Goal: Check status: Check status

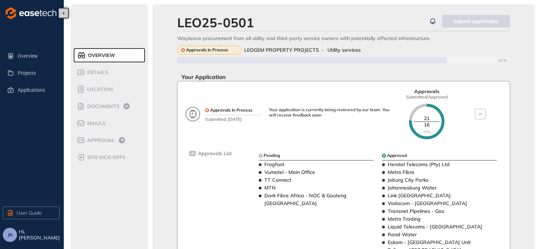
click at [373, 23] on div "LEO25-0501" at bounding box center [301, 22] width 249 height 15
click at [26, 75] on span "Projects" at bounding box center [36, 73] width 36 height 14
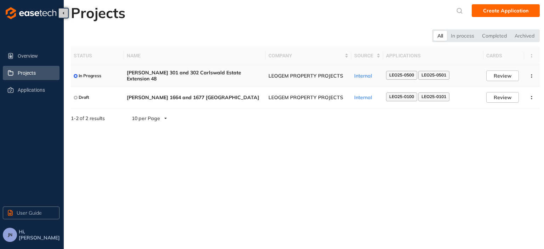
click at [221, 78] on span "[PERSON_NAME] 301 and 302 Carlswald Estate Extension 48" at bounding box center [195, 76] width 136 height 12
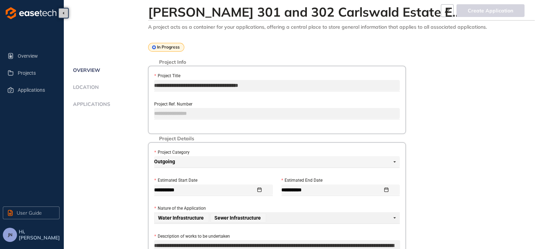
click at [98, 102] on span "Applications" at bounding box center [90, 104] width 39 height 6
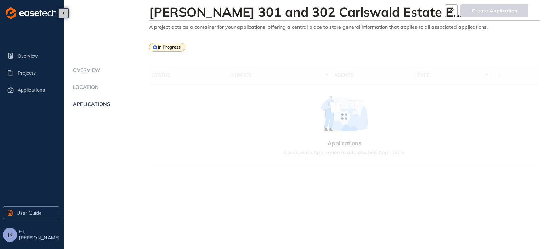
click at [96, 86] on span "Location" at bounding box center [85, 87] width 28 height 6
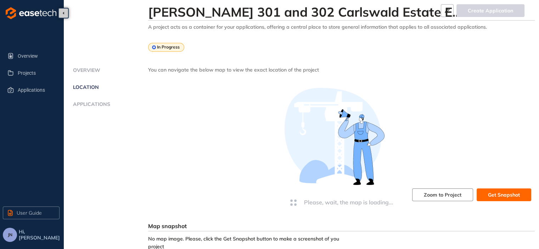
click at [92, 103] on span "Applications" at bounding box center [90, 104] width 39 height 6
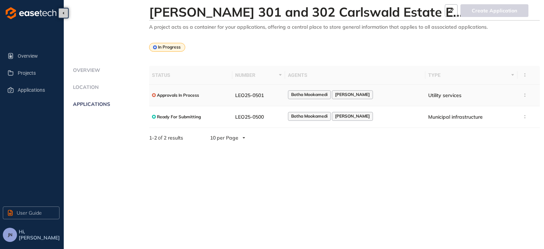
click at [402, 96] on div "Botha Mookamedi [PERSON_NAME]" at bounding box center [355, 95] width 135 height 10
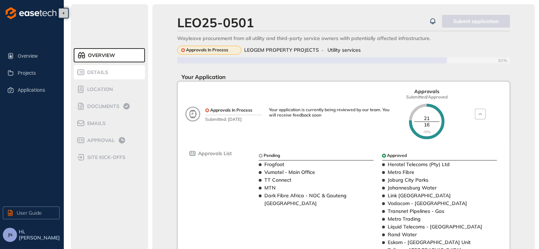
click at [96, 71] on span "Details" at bounding box center [96, 72] width 23 height 6
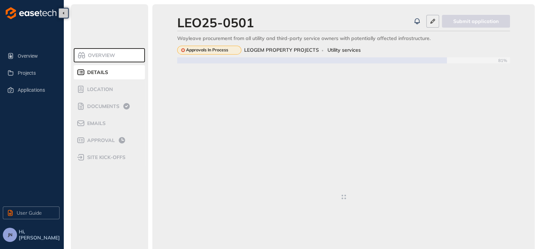
click at [98, 54] on span "Overview" at bounding box center [100, 55] width 29 height 6
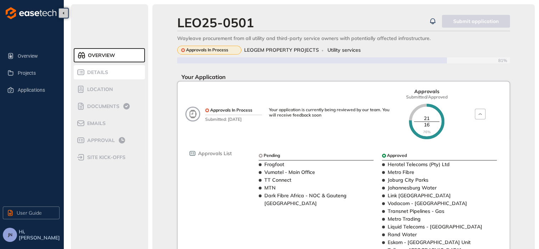
click at [108, 75] on div "Details" at bounding box center [107, 72] width 60 height 9
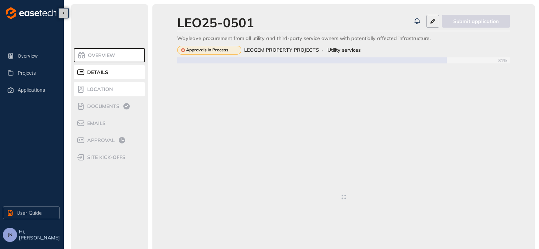
click at [106, 89] on span "Location" at bounding box center [99, 89] width 28 height 6
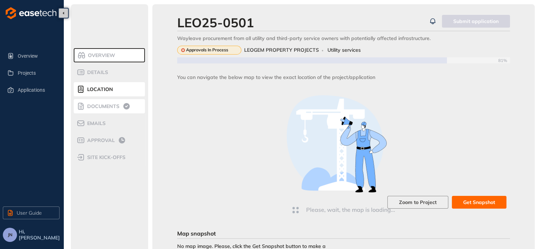
click at [111, 103] on span "Documents" at bounding box center [102, 106] width 34 height 6
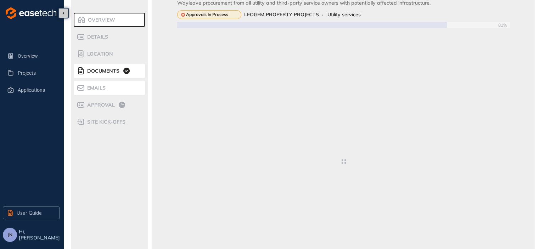
click at [91, 88] on span "Emails" at bounding box center [95, 88] width 21 height 6
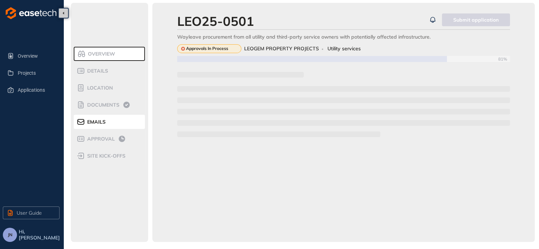
scroll to position [1, 0]
click at [100, 140] on span "Approval" at bounding box center [100, 139] width 30 height 6
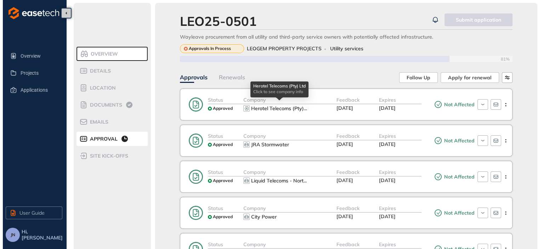
scroll to position [37, 0]
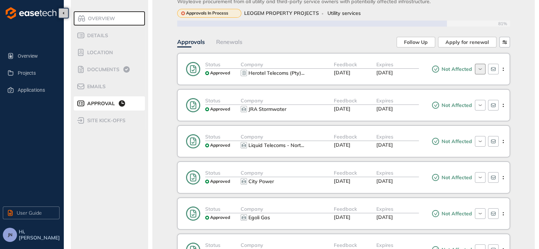
click at [479, 69] on icon "button" at bounding box center [479, 68] width 3 height 1
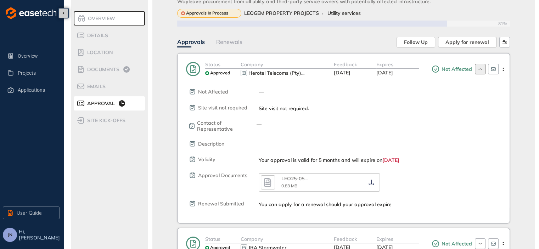
click at [271, 181] on icon "button" at bounding box center [267, 182] width 11 height 13
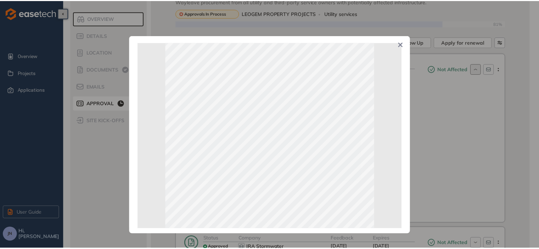
scroll to position [0, 0]
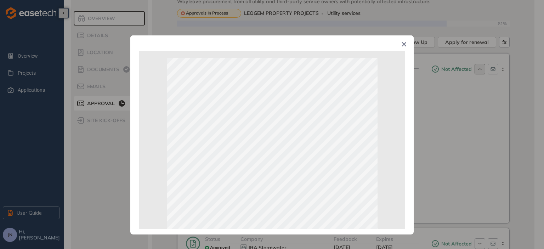
click at [406, 47] on icon "Close" at bounding box center [404, 44] width 5 height 5
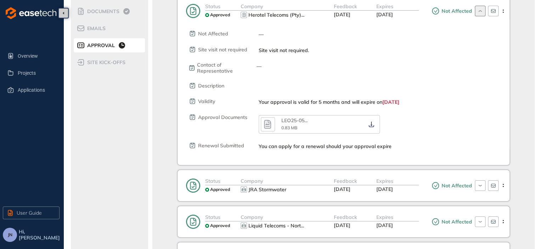
scroll to position [72, 0]
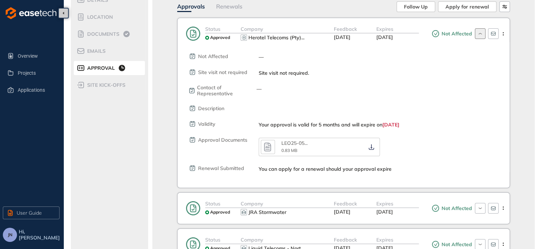
click at [478, 31] on icon "button" at bounding box center [479, 34] width 7 height 6
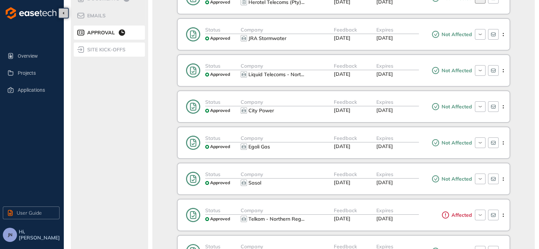
click at [118, 51] on span "site kick-offs" at bounding box center [105, 50] width 40 height 6
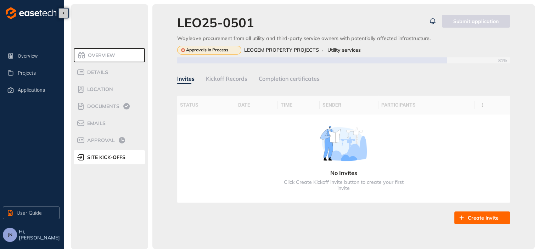
click at [98, 58] on span "Overview" at bounding box center [100, 55] width 29 height 6
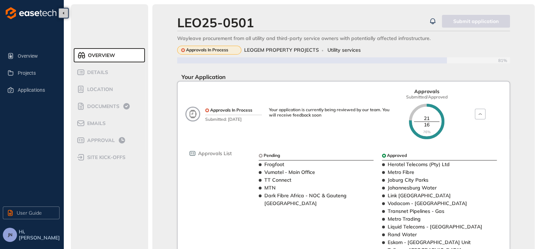
click at [430, 21] on icon "button" at bounding box center [432, 21] width 7 height 9
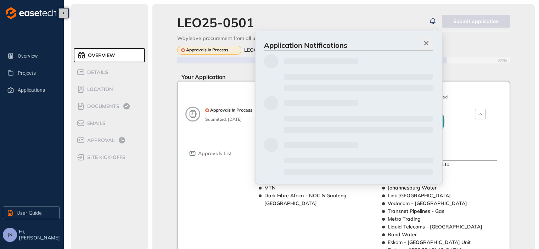
click at [429, 44] on icon "button" at bounding box center [426, 43] width 7 height 5
